Goal: Task Accomplishment & Management: Manage account settings

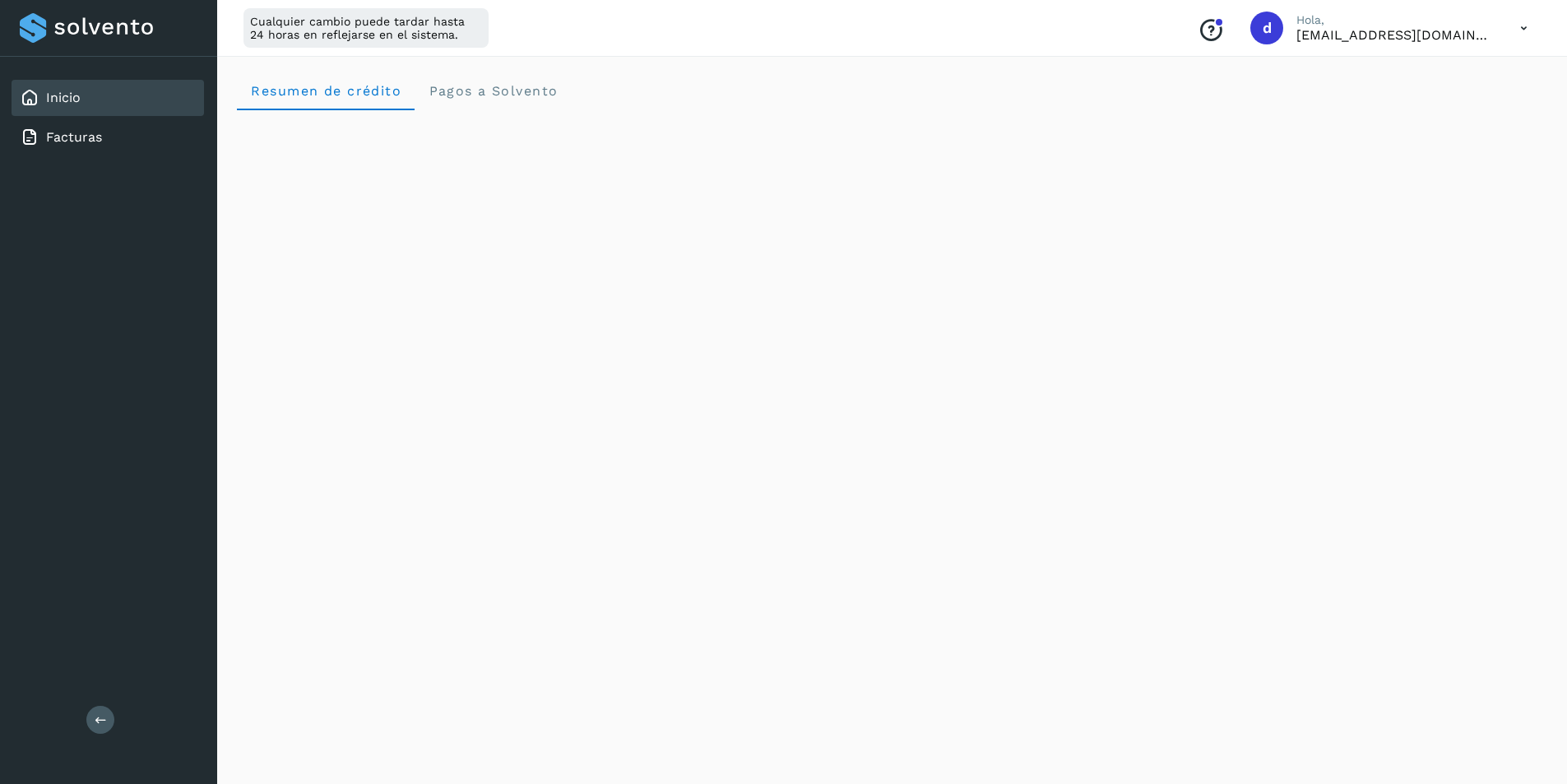
click at [1527, 26] on icon at bounding box center [1525, 29] width 34 height 34
click at [1433, 103] on div "Cerrar sesión" at bounding box center [1442, 106] width 196 height 31
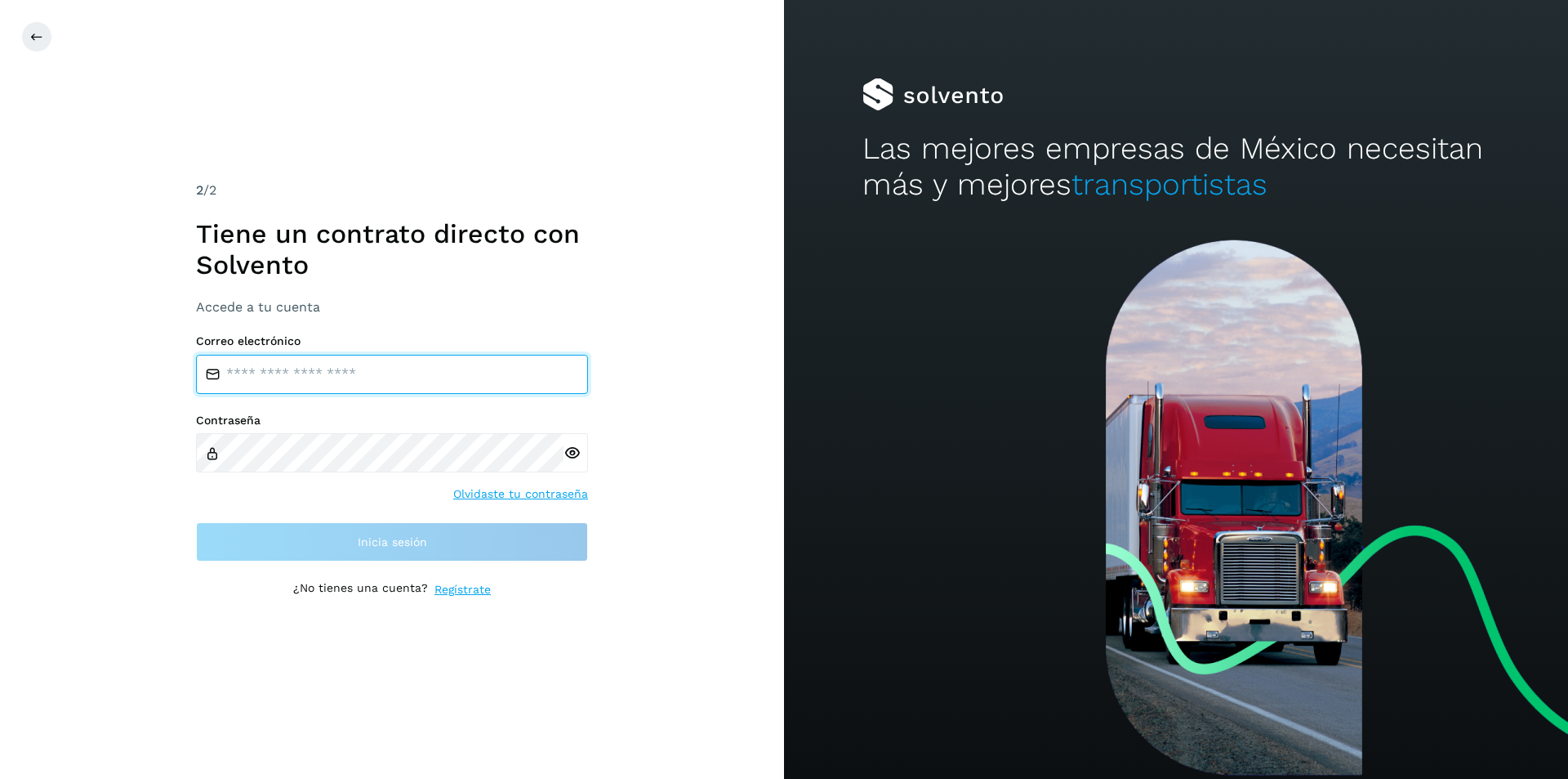
type input "**********"
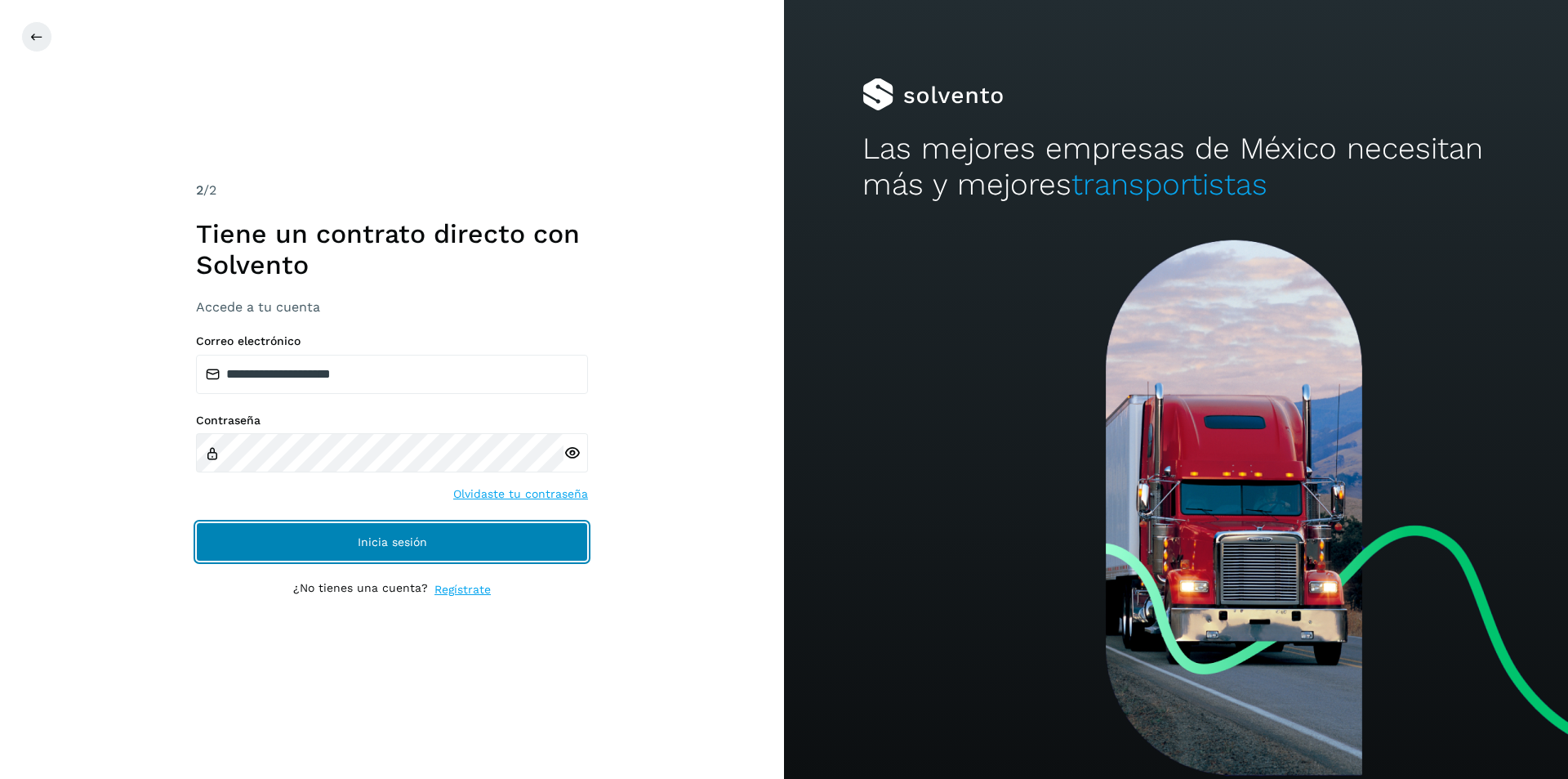
click at [431, 547] on button "Inicia sesión" at bounding box center [392, 542] width 392 height 39
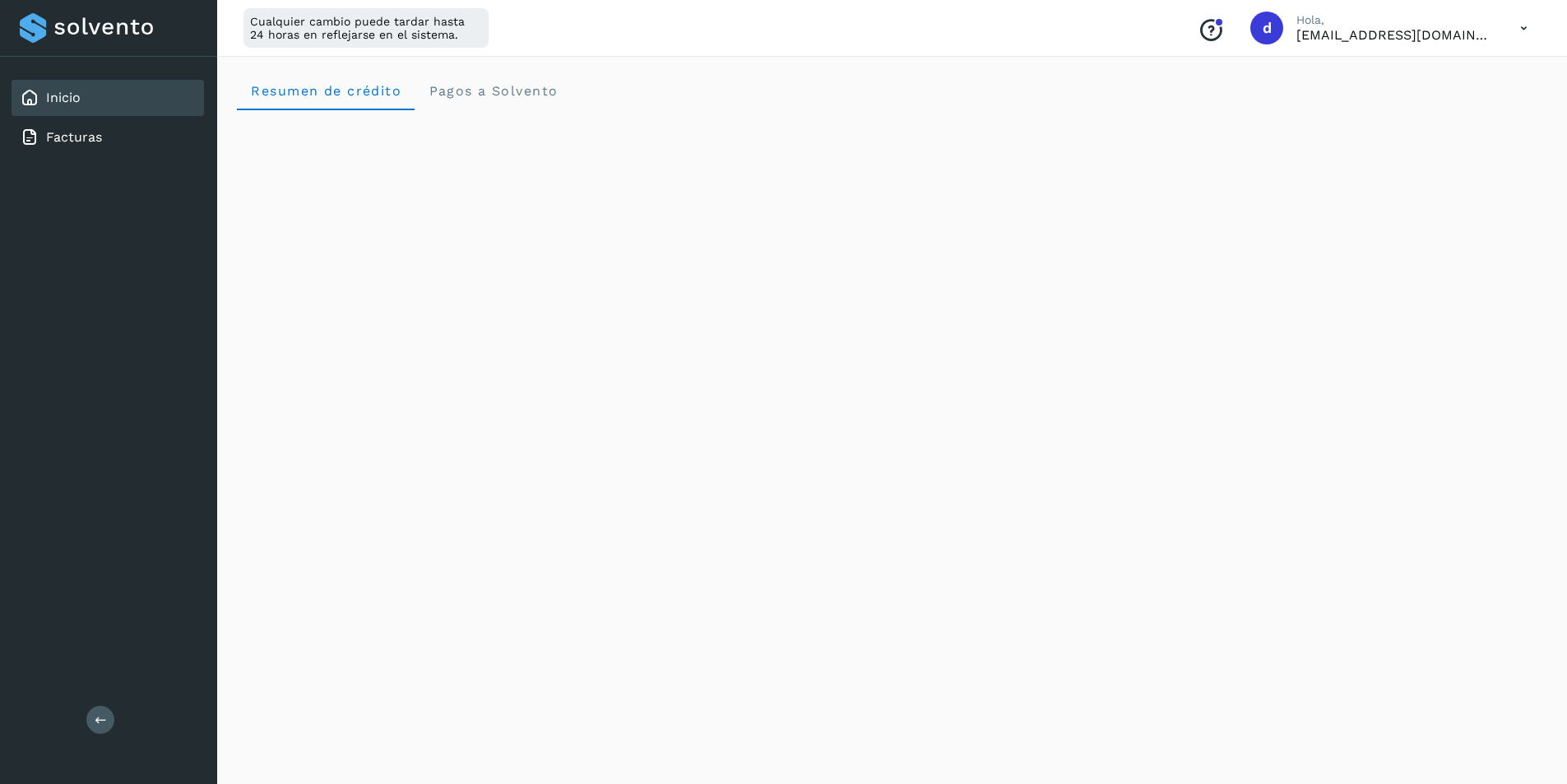
click at [1518, 26] on icon at bounding box center [1525, 29] width 34 height 34
click at [1430, 112] on div "Cerrar sesión" at bounding box center [1442, 106] width 196 height 31
